Goal: Task Accomplishment & Management: Manage account settings

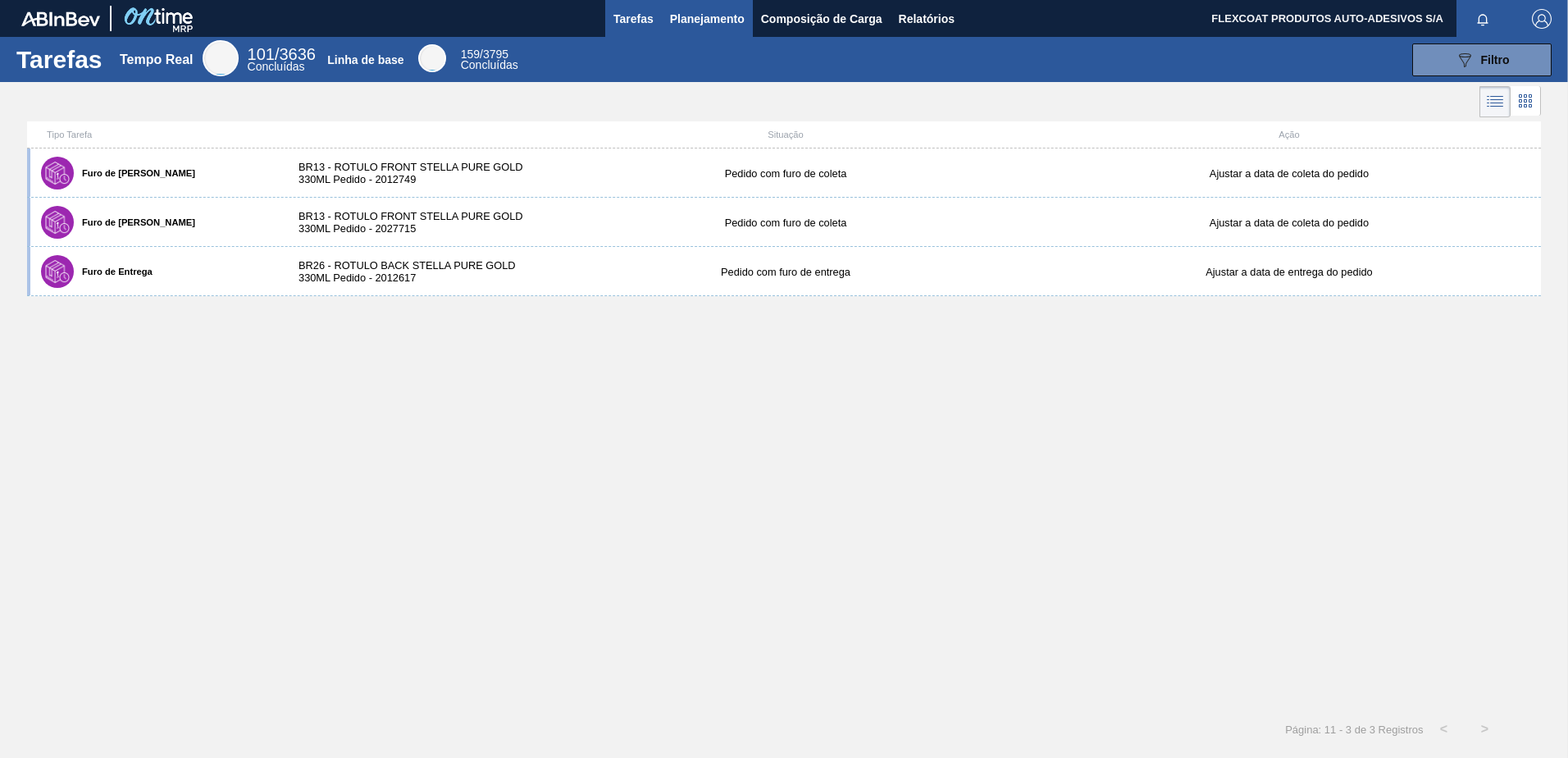
click at [684, 15] on span "Planejamento" at bounding box center [707, 19] width 75 height 20
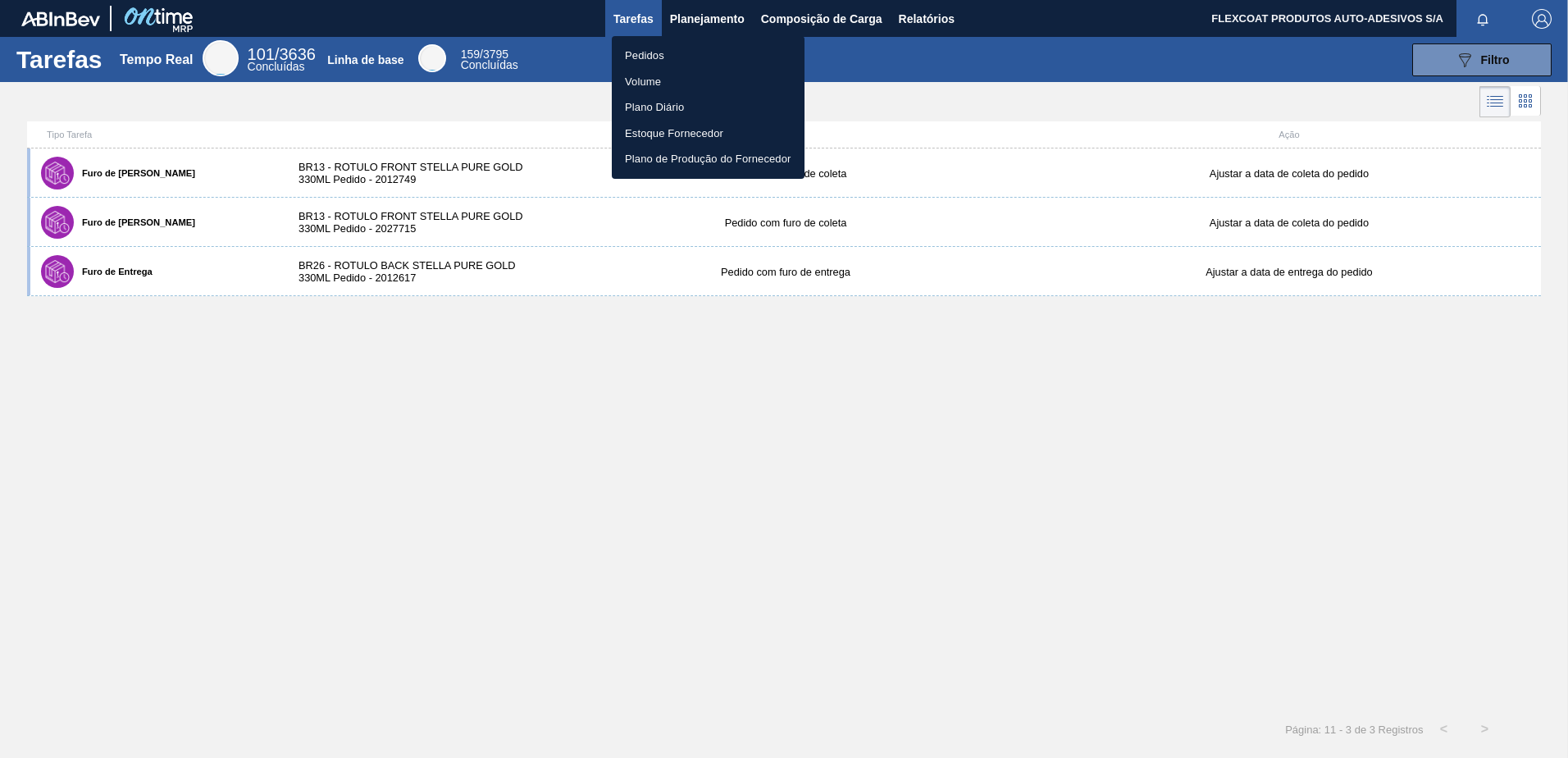
click at [649, 55] on li "Pedidos" at bounding box center [708, 55] width 193 height 26
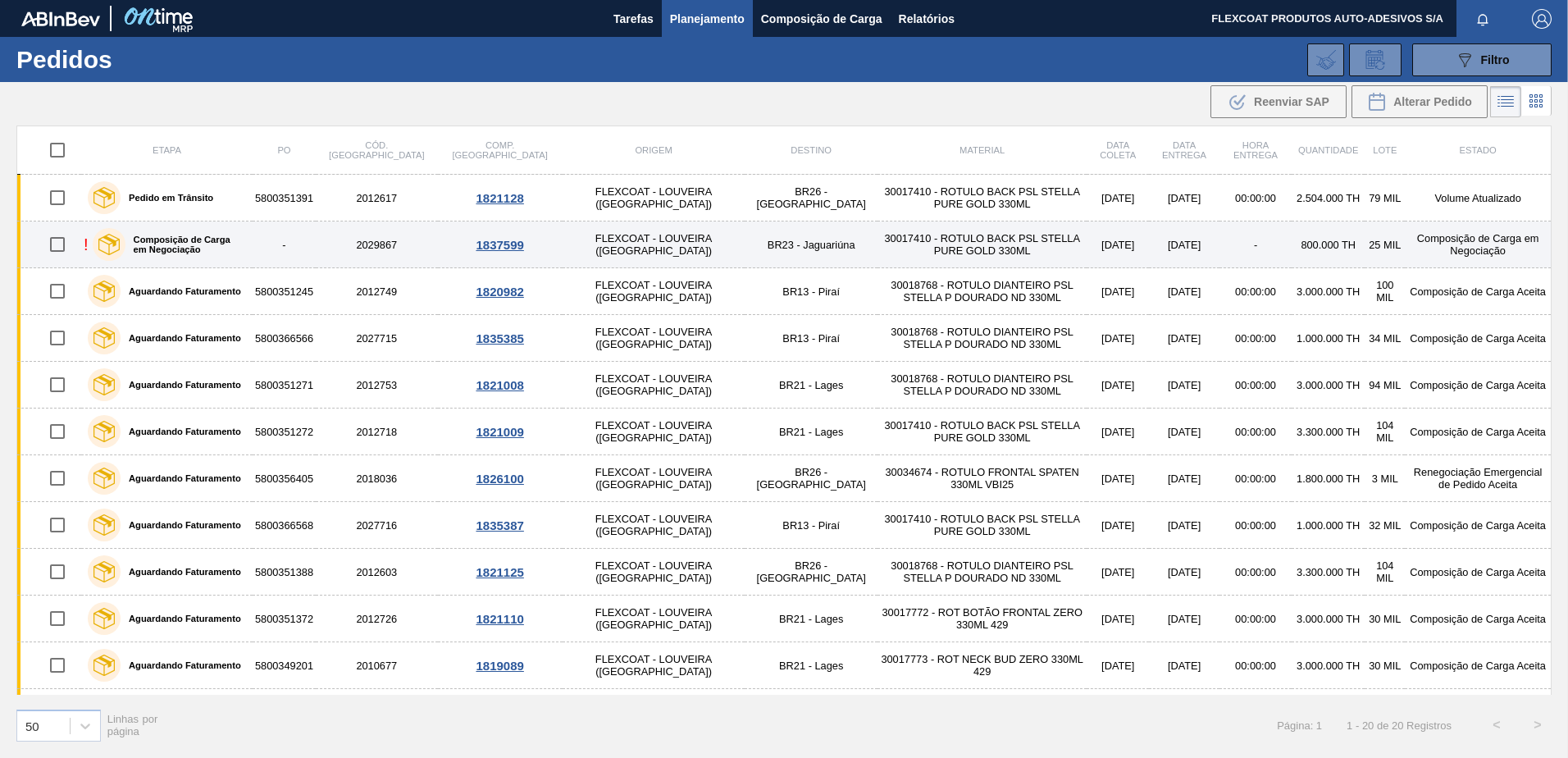
click at [62, 246] on input "checkbox" at bounding box center [57, 245] width 34 height 34
checkbox input "true"
click at [107, 250] on img at bounding box center [108, 244] width 21 height 21
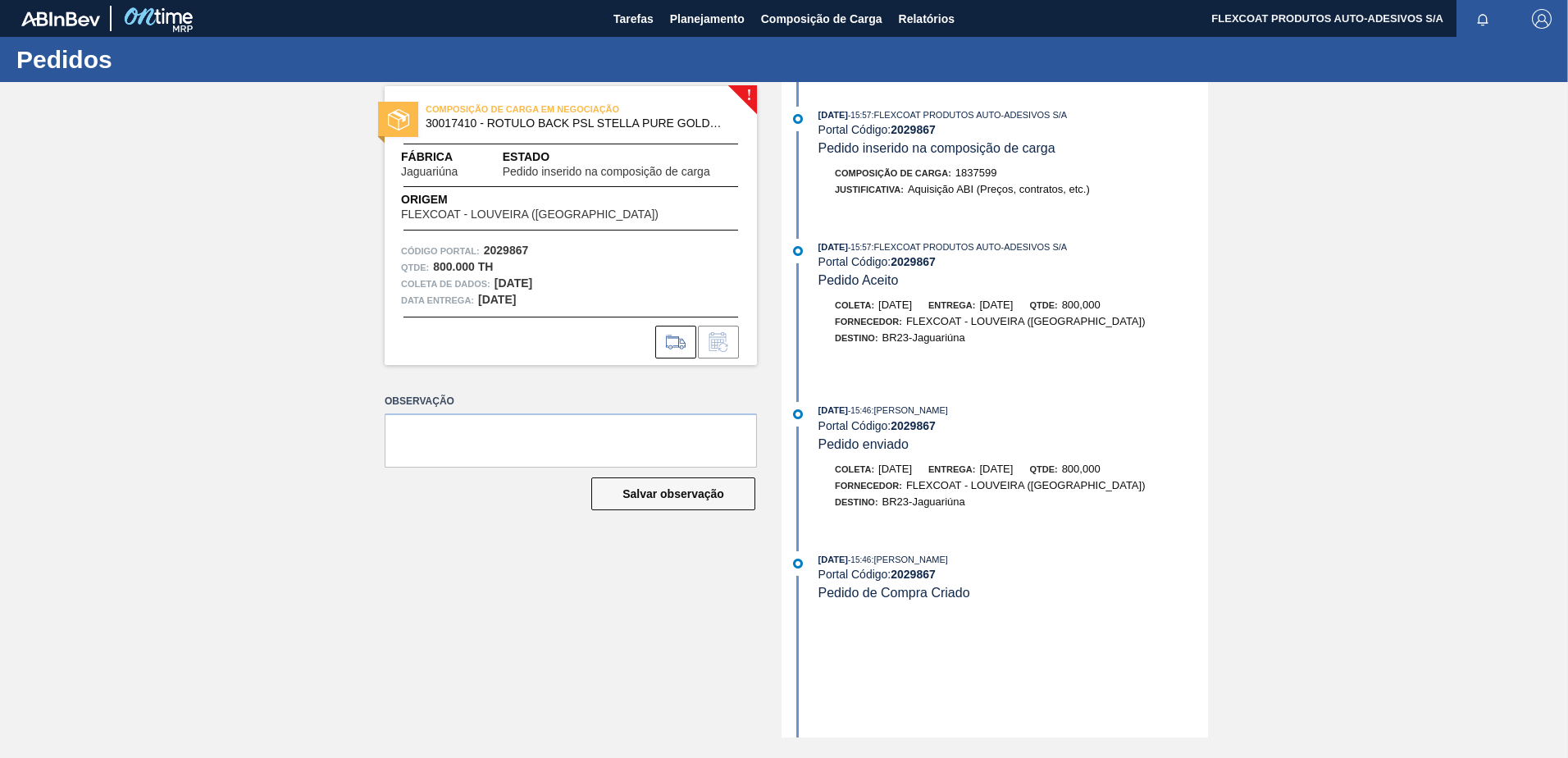
click at [909, 264] on strong "2029867" at bounding box center [913, 261] width 45 height 13
